Goal: Information Seeking & Learning: Learn about a topic

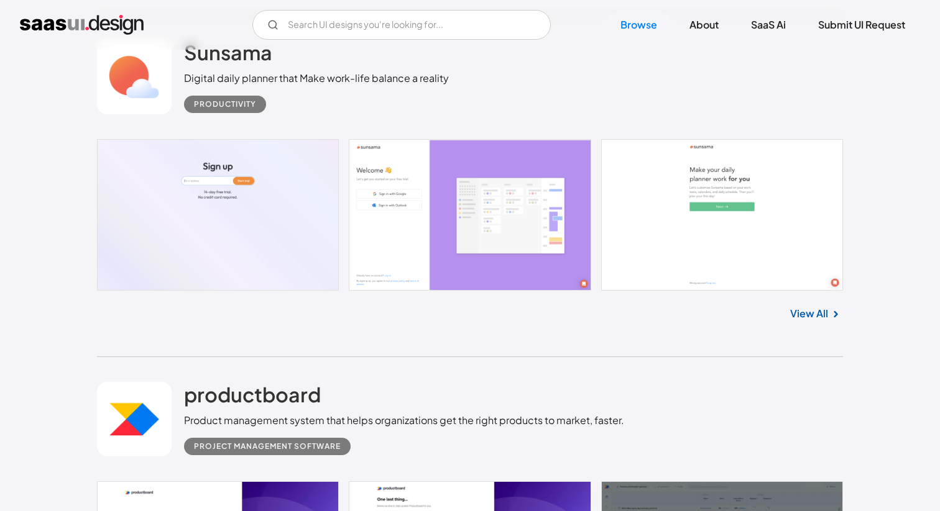
scroll to position [6249, 0]
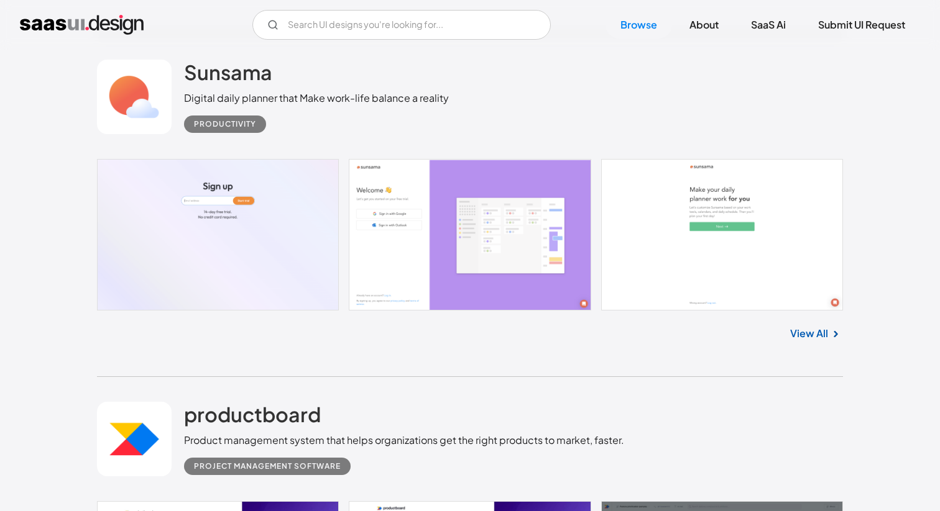
click at [492, 270] on link at bounding box center [470, 235] width 746 height 152
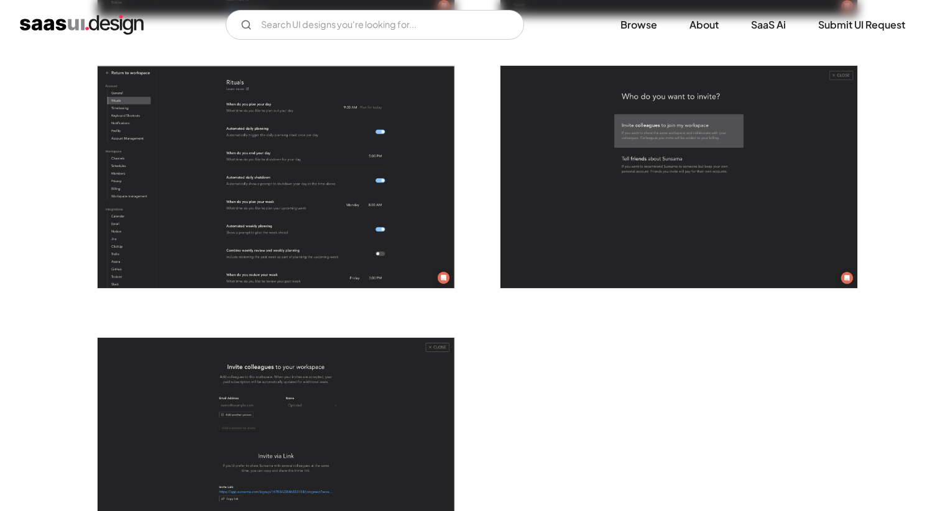
scroll to position [3229, 0]
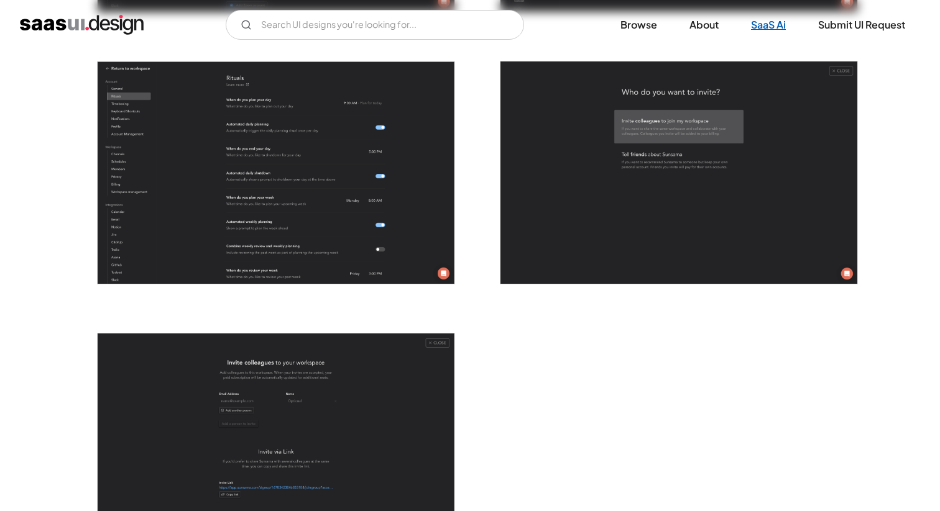
click at [770, 21] on link "SaaS Ai" at bounding box center [768, 24] width 65 height 27
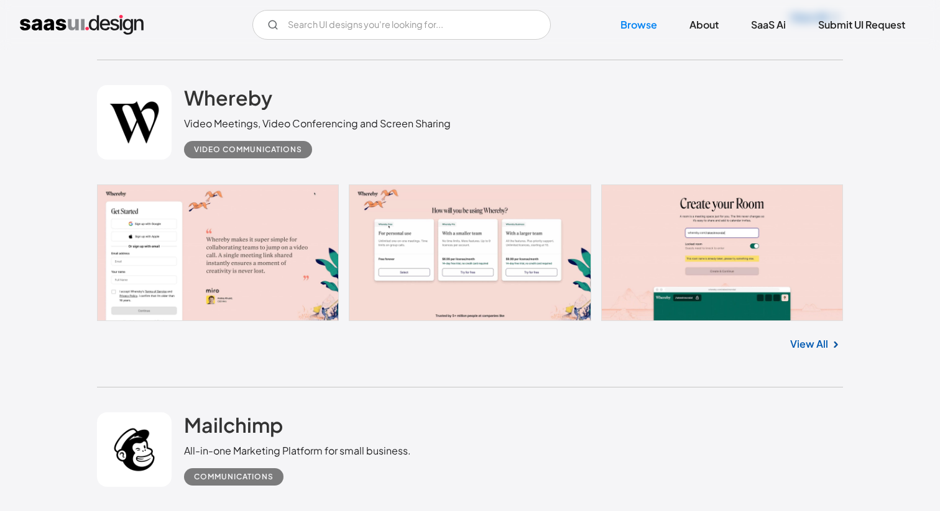
scroll to position [9514, 0]
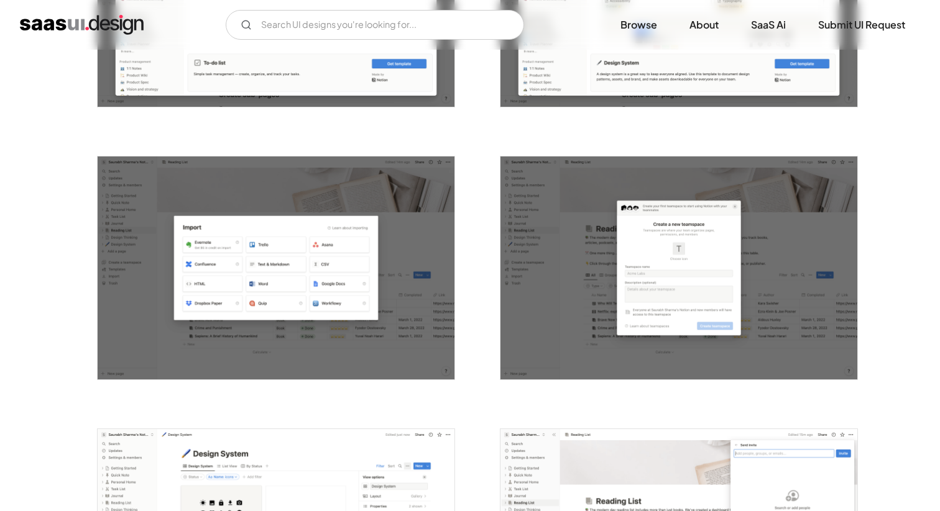
scroll to position [2866, 0]
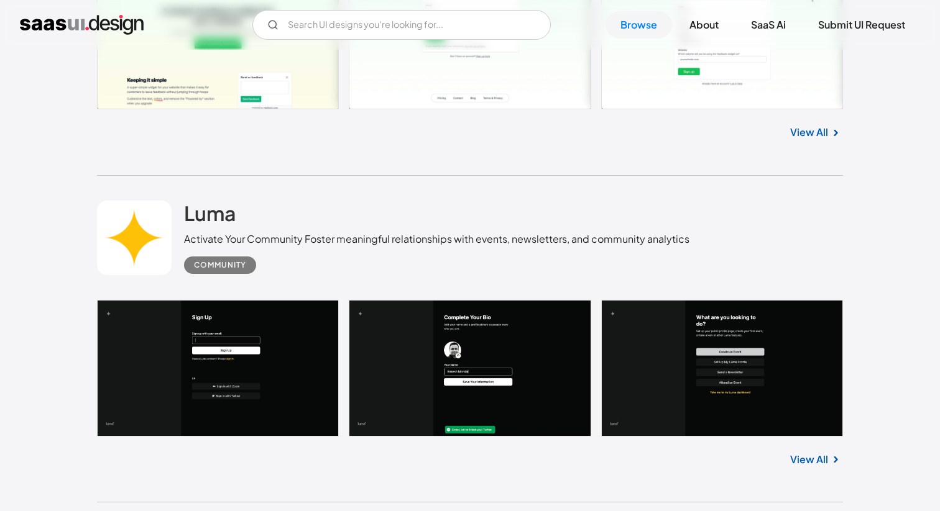
scroll to position [12008, 0]
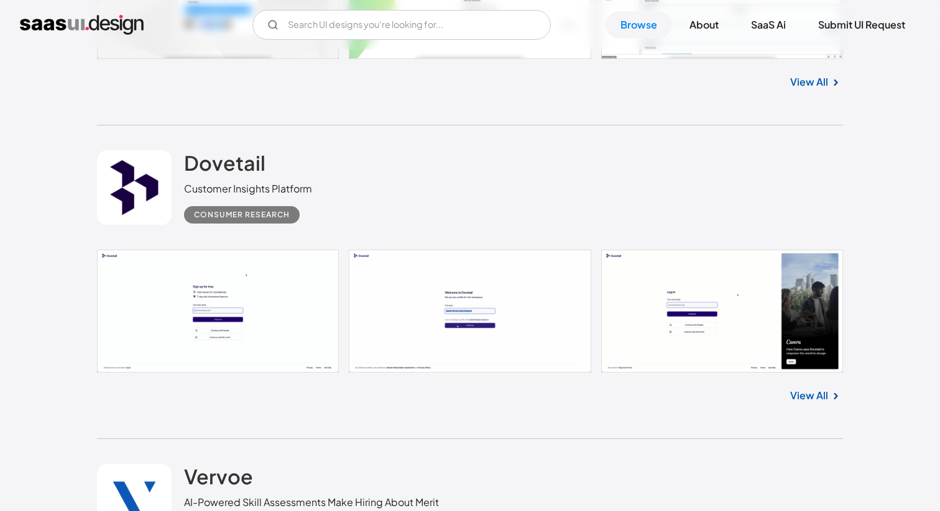
scroll to position [21965, 0]
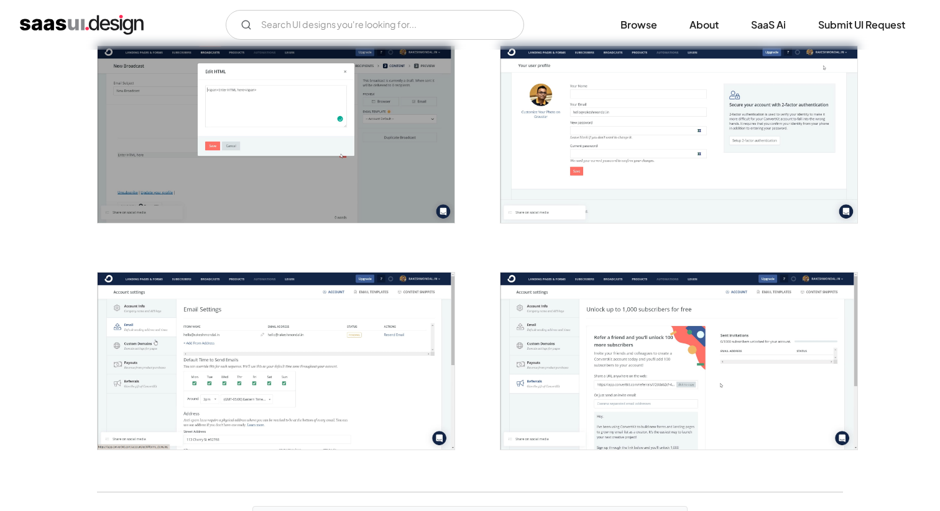
scroll to position [2304, 0]
